Goal: Transaction & Acquisition: Download file/media

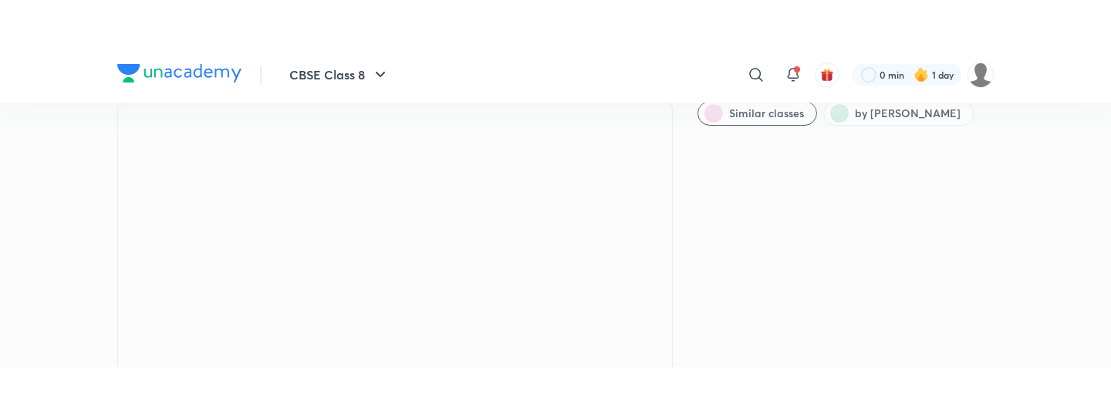
scroll to position [54, 0]
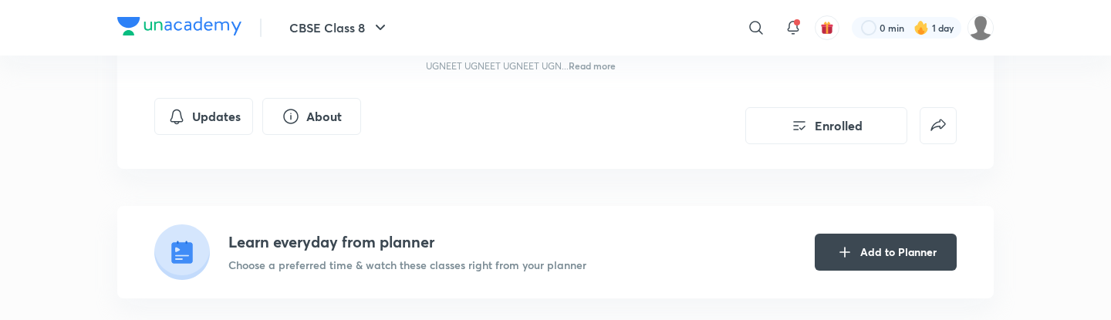
scroll to position [258, 0]
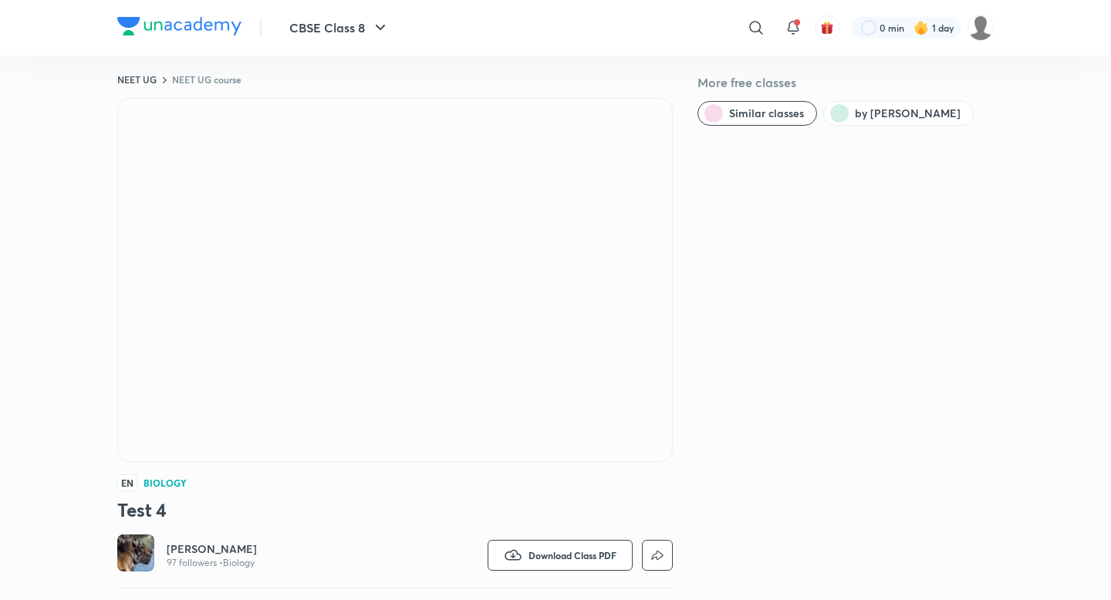
scroll to position [19, 0]
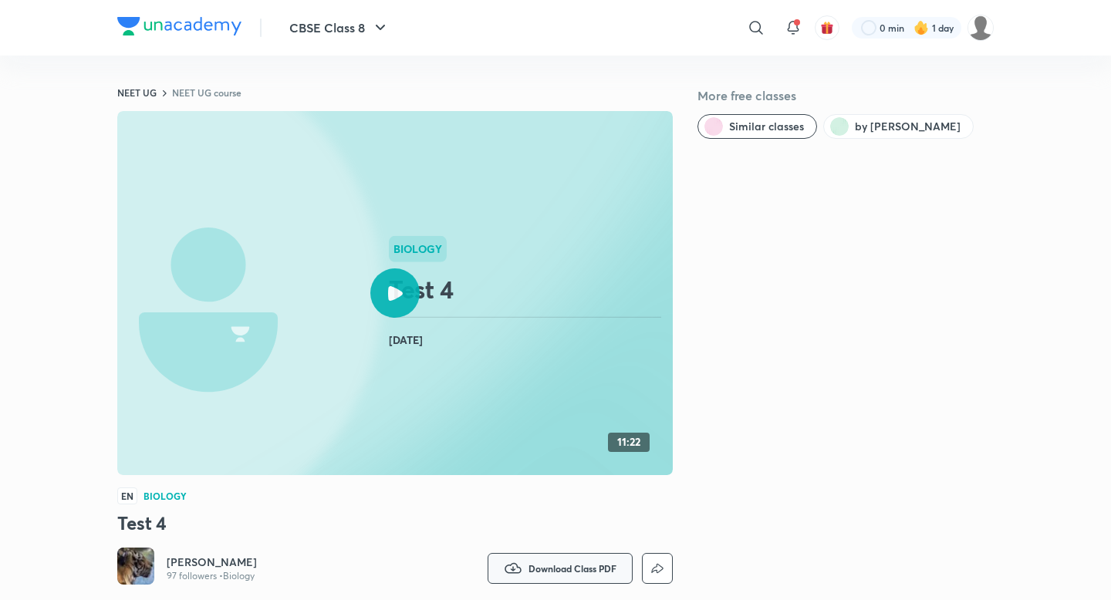
click at [545, 319] on span "Download Class PDF" at bounding box center [572, 568] width 88 height 12
click at [404, 306] on div at bounding box center [555, 300] width 1111 height 600
click at [396, 294] on icon at bounding box center [395, 293] width 15 height 15
click at [541, 319] on span "Download Class PDF" at bounding box center [572, 568] width 88 height 12
click at [532, 319] on p "With annotation" at bounding box center [538, 546] width 79 height 16
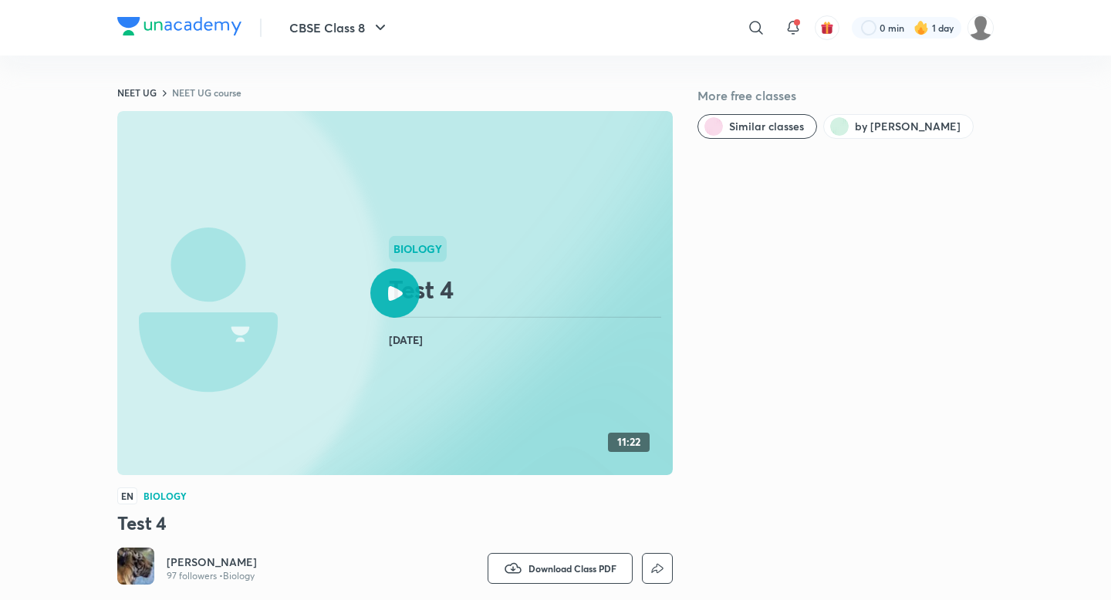
click at [401, 319] on h3 "Test 4" at bounding box center [394, 523] width 555 height 25
